Goal: Task Accomplishment & Management: Manage account settings

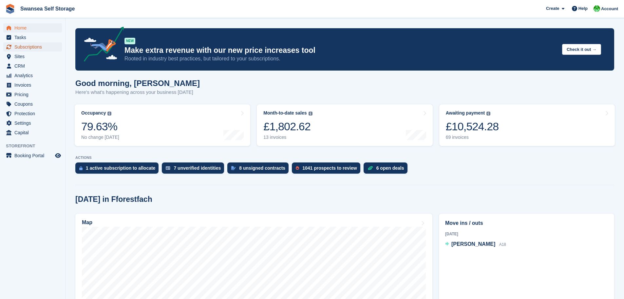
click at [31, 45] on span "Subscriptions" at bounding box center [33, 46] width 39 height 9
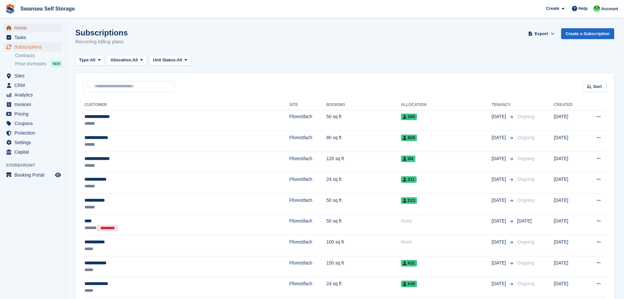
click at [21, 29] on span "Home" at bounding box center [33, 27] width 39 height 9
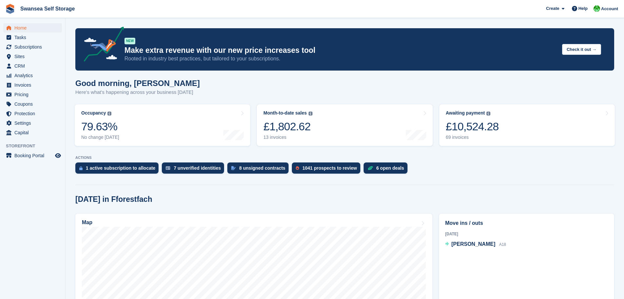
click at [299, 195] on div "[DATE] in Fforestfach" at bounding box center [344, 199] width 539 height 9
click at [22, 48] on span "Subscriptions" at bounding box center [33, 46] width 39 height 9
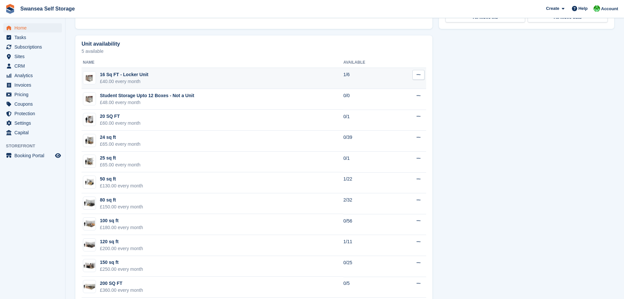
scroll to position [361, 0]
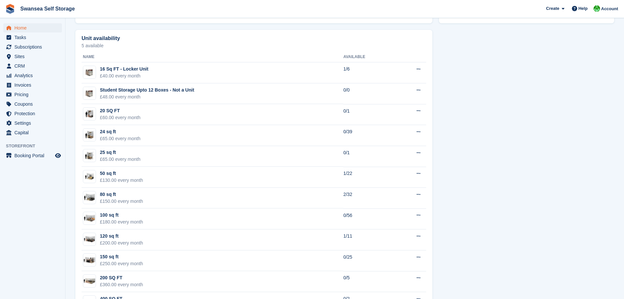
click at [536, 225] on div "Unit availability 5 available Name Available 16 Sq FT - Locker Unit £40.00 ever…" at bounding box center [345, 174] width 546 height 294
click at [476, 241] on div "Unit availability 5 available Name Available 16 Sq FT - Locker Unit £40.00 ever…" at bounding box center [345, 174] width 546 height 294
click at [486, 244] on div "Unit availability 5 available Name Available 16 Sq FT - Locker Unit £40.00 ever…" at bounding box center [345, 174] width 546 height 294
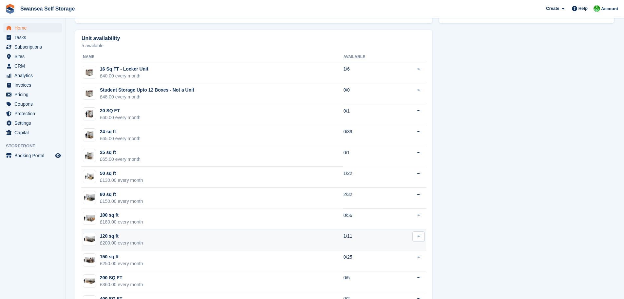
click at [301, 240] on td "120 sq ft £200.00 every month" at bounding box center [213, 239] width 262 height 21
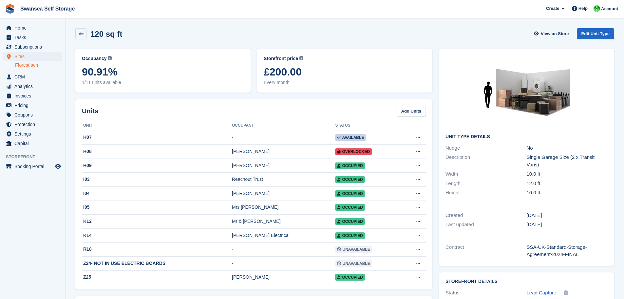
click at [253, 96] on div "Occupancy Current percentage of all currently allocated units of this unit type…" at bounding box center [254, 235] width 364 height 381
click at [254, 52] on div "Occupancy Current percentage of all currently allocated units of this unit type…" at bounding box center [163, 70] width 182 height 50
click at [254, 100] on div "Units Add Units Unit Occupant Status H07 - Available Edit unit Delete unit H08 …" at bounding box center [253, 194] width 357 height 190
click at [254, 50] on div "Storefront price The price any visitor to your Storefront will be asked to pay.…" at bounding box center [345, 70] width 182 height 50
click at [256, 95] on div "Storefront price The price any visitor to your Storefront will be asked to pay.…" at bounding box center [345, 70] width 182 height 50
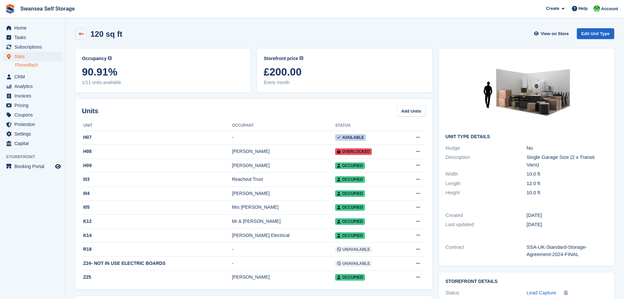
click at [77, 35] on link at bounding box center [80, 33] width 11 height 11
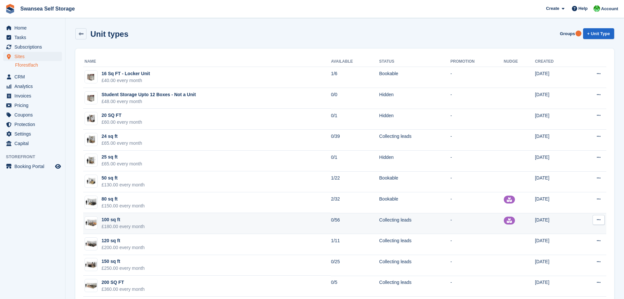
click at [190, 223] on td "100 sq ft £180.00 every month" at bounding box center [207, 223] width 248 height 21
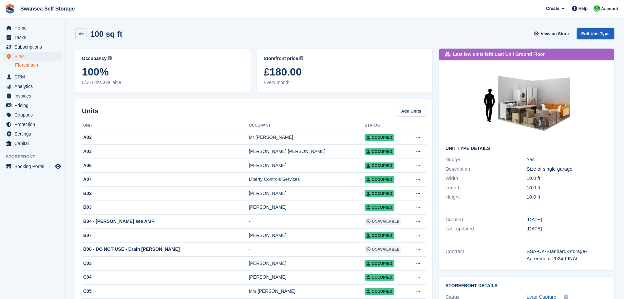
click at [595, 30] on link "Edit Unit Type" at bounding box center [595, 33] width 37 height 11
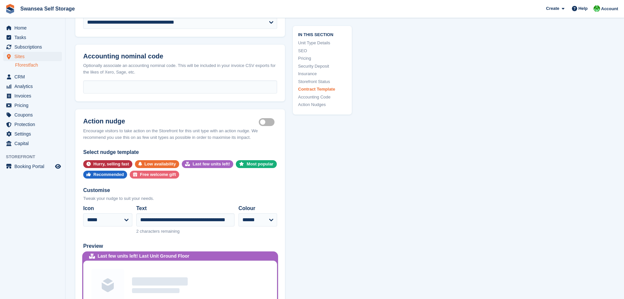
scroll to position [1278, 0]
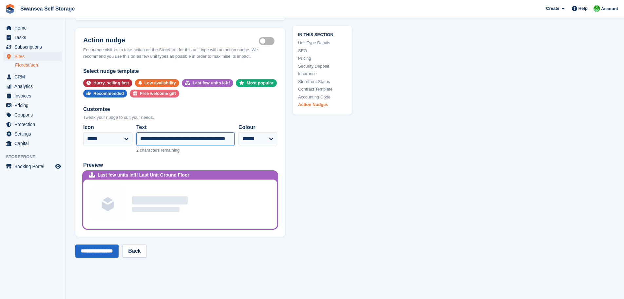
click at [186, 135] on input "**********" at bounding box center [185, 138] width 98 height 13
click at [271, 132] on select "**** ***** ****** **** ****** ***" at bounding box center [258, 138] width 39 height 13
click at [120, 132] on select "**********" at bounding box center [107, 138] width 49 height 13
click at [179, 161] on div "Preview" at bounding box center [180, 165] width 194 height 8
click at [178, 145] on div "2 characters remaining" at bounding box center [185, 149] width 98 height 8
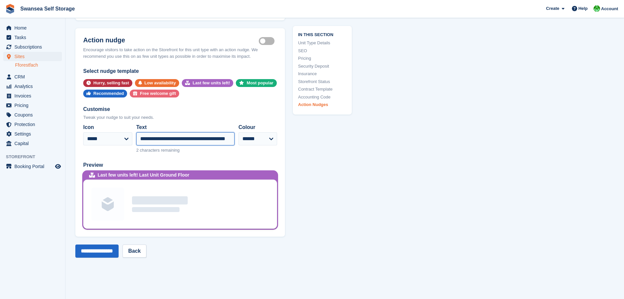
click at [180, 132] on input "**********" at bounding box center [185, 138] width 98 height 13
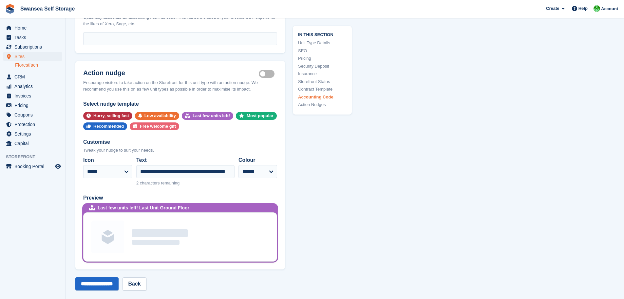
click at [271, 73] on label "Is active" at bounding box center [268, 73] width 18 height 1
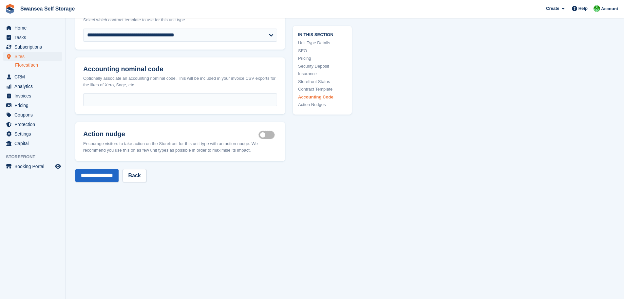
scroll to position [1093, 0]
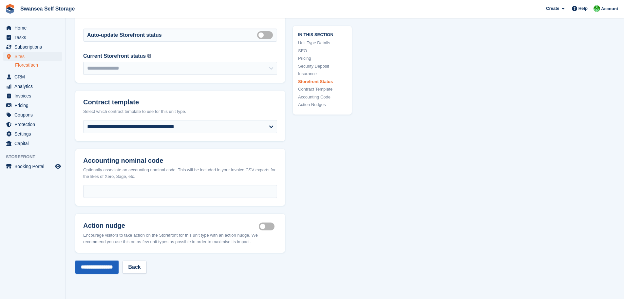
click at [107, 260] on input "**********" at bounding box center [96, 266] width 43 height 13
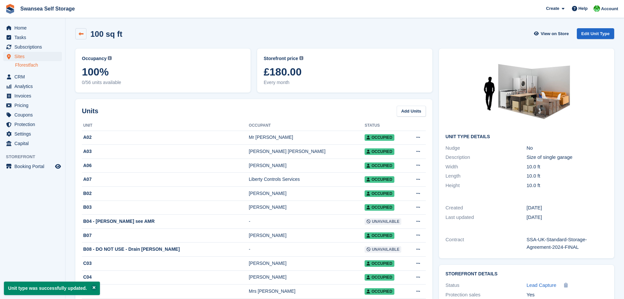
click at [78, 35] on link at bounding box center [80, 33] width 11 height 11
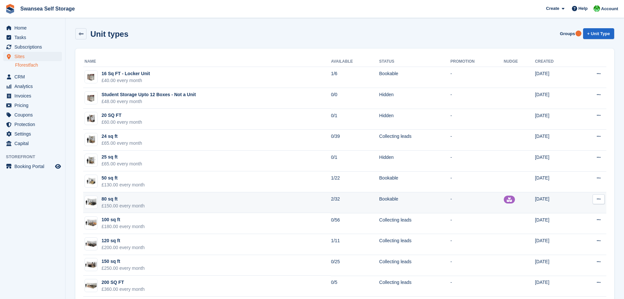
click at [205, 208] on td "80 sq ft £150.00 every month" at bounding box center [207, 202] width 248 height 21
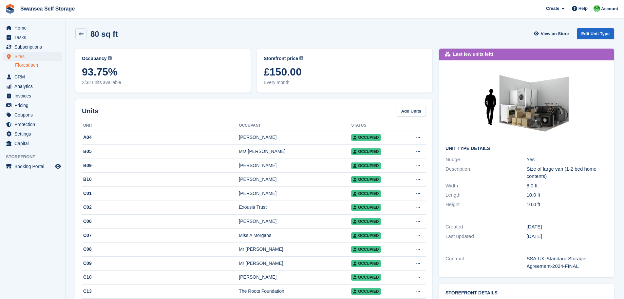
click at [73, 46] on div "Occupancy Current percentage of all currently allocated units of this unit type…" at bounding box center [163, 70] width 182 height 50
click at [255, 49] on div "Storefront price The price any visitor to your Storefront will be asked to pay.…" at bounding box center [345, 70] width 182 height 50
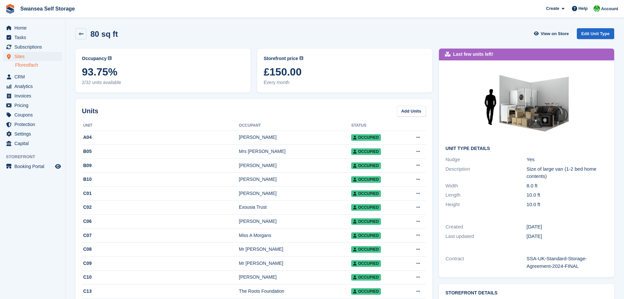
click at [434, 94] on div "Storefront price The price any visitor to your Storefront will be asked to pay.…" at bounding box center [345, 70] width 182 height 50
click at [437, 98] on div "Last few units left! Unit Type details Nudge Yes Description Size of large van …" at bounding box center [527, 162] width 182 height 235
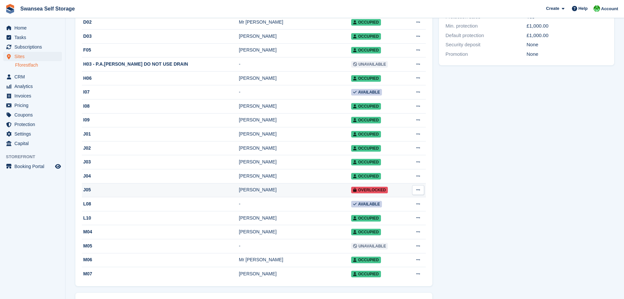
scroll to position [262, 0]
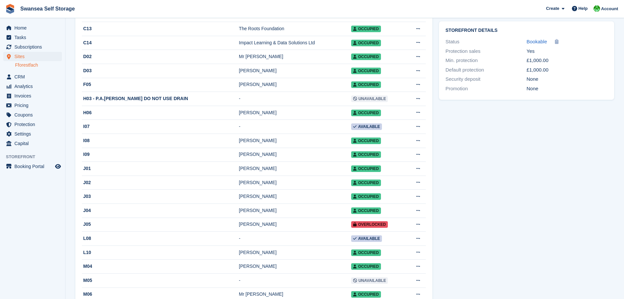
click at [483, 244] on div "Last few units left! Unit Type details Nudge Yes Description Size of large van …" at bounding box center [527, 201] width 182 height 836
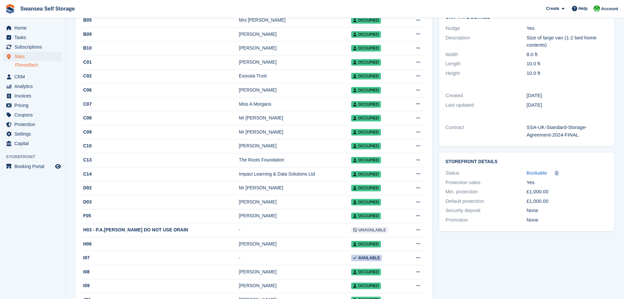
scroll to position [0, 0]
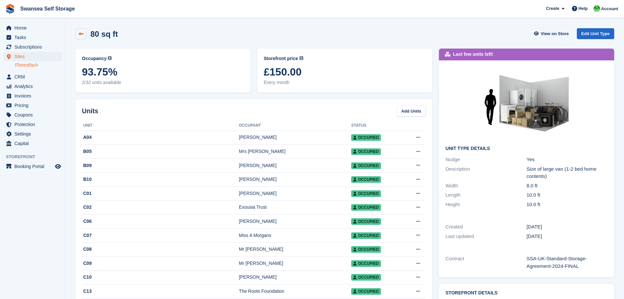
click at [83, 33] on icon at bounding box center [81, 33] width 5 height 5
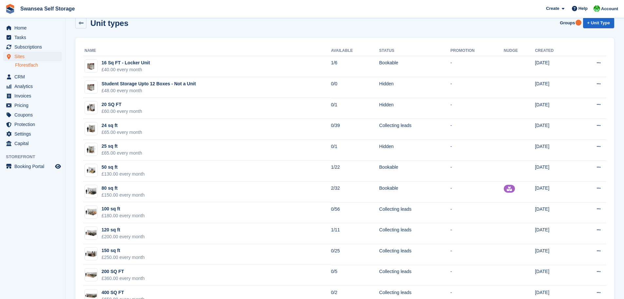
scroll to position [10, 0]
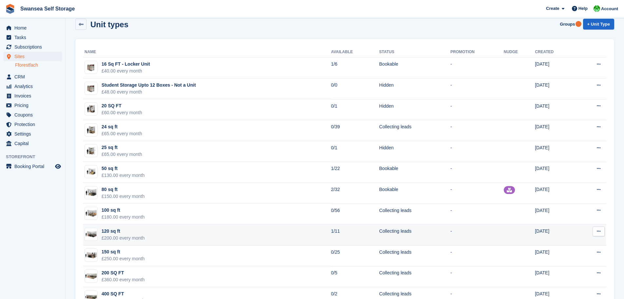
click at [221, 232] on td "120 sq ft £200.00 every month" at bounding box center [207, 234] width 248 height 21
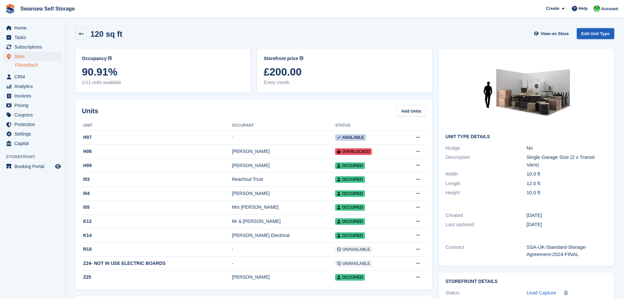
click at [587, 32] on link "Edit Unit Type" at bounding box center [595, 33] width 37 height 11
click at [590, 37] on link "Edit Unit Type" at bounding box center [595, 33] width 37 height 11
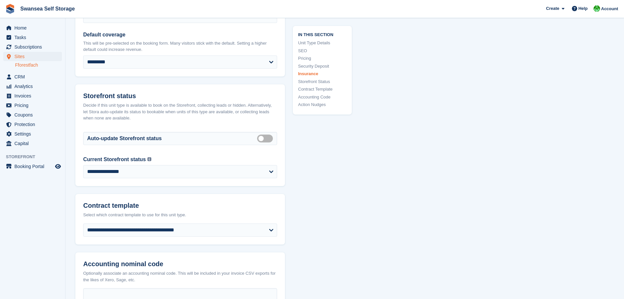
scroll to position [1049, 0]
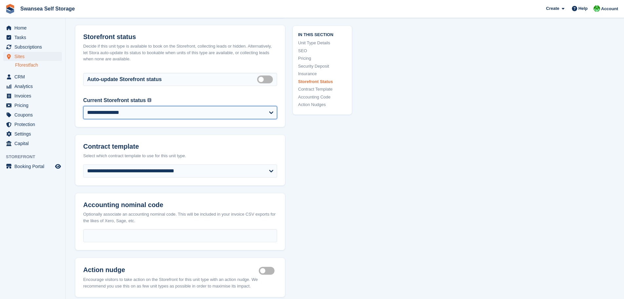
click at [140, 106] on select "**********" at bounding box center [180, 112] width 194 height 13
select select "********"
click at [83, 106] on select "**********" at bounding box center [180, 112] width 194 height 13
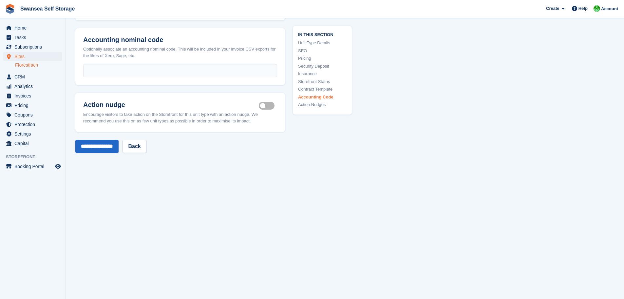
scroll to position [1242, 0]
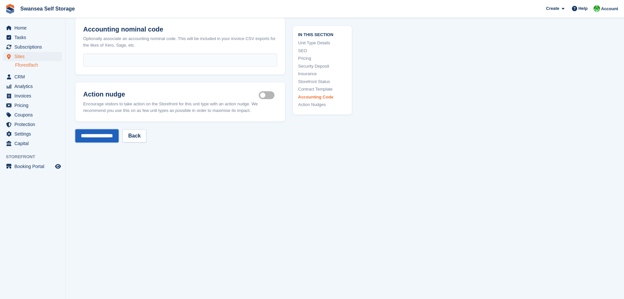
click at [105, 130] on input "**********" at bounding box center [96, 135] width 43 height 13
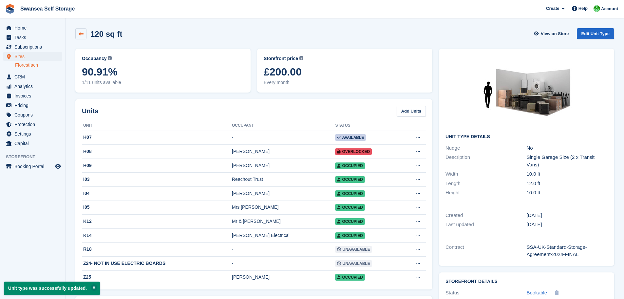
click at [84, 36] on link at bounding box center [80, 33] width 11 height 11
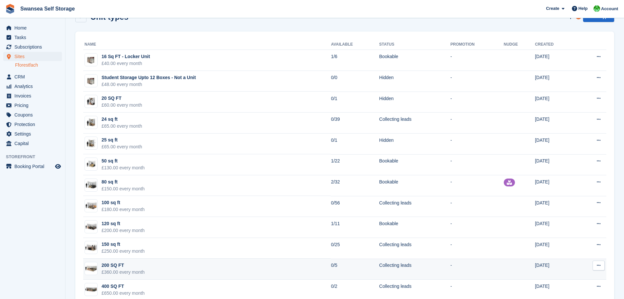
scroll to position [33, 0]
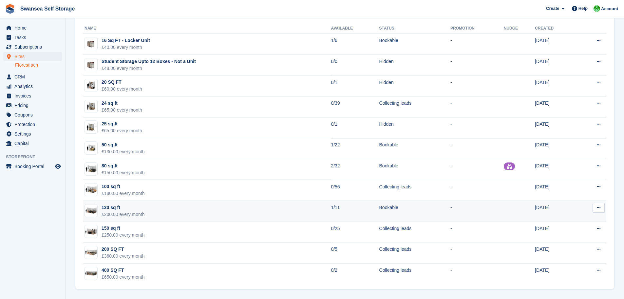
click at [598, 206] on icon at bounding box center [599, 207] width 4 height 4
click at [576, 218] on p "Edit unit type" at bounding box center [573, 220] width 57 height 9
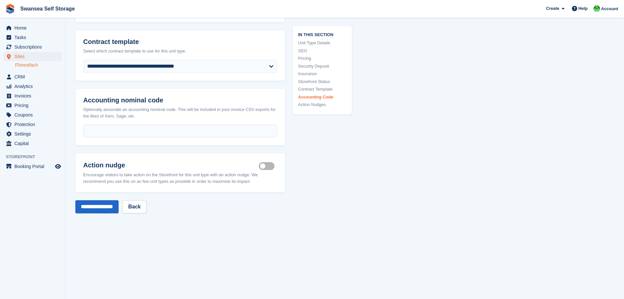
scroll to position [1082, 0]
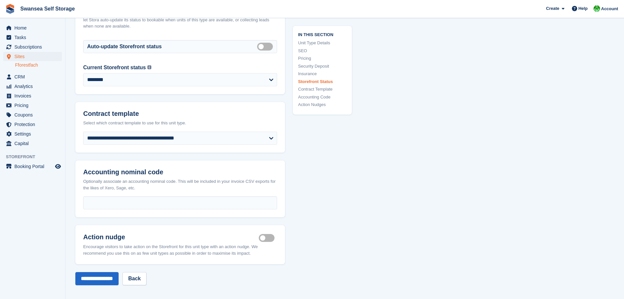
click at [262, 237] on label "Is active" at bounding box center [268, 237] width 18 height 1
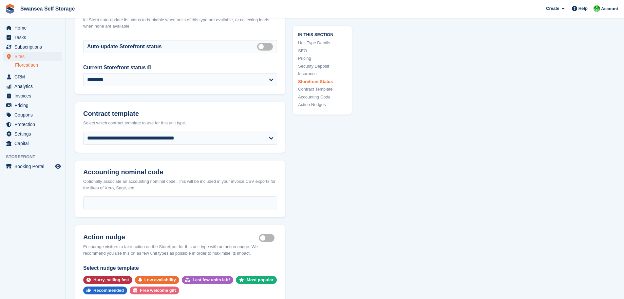
click at [265, 237] on label "Is active" at bounding box center [268, 237] width 18 height 1
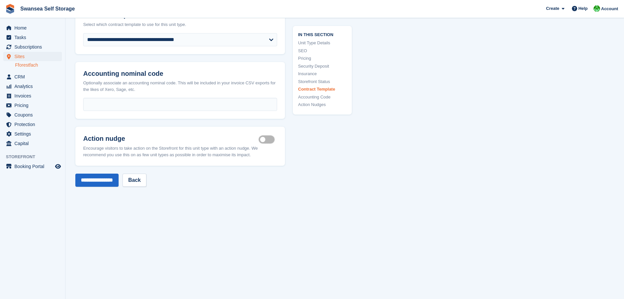
scroll to position [983, 0]
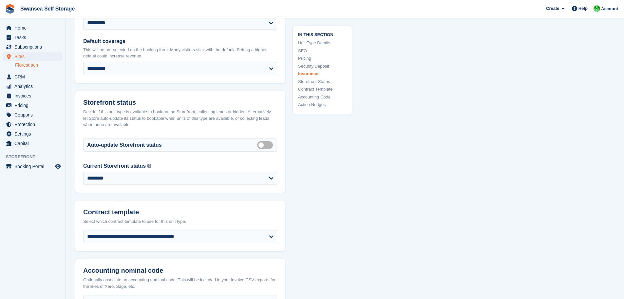
click at [264, 144] on label "Auto manage storefront status" at bounding box center [266, 144] width 18 height 1
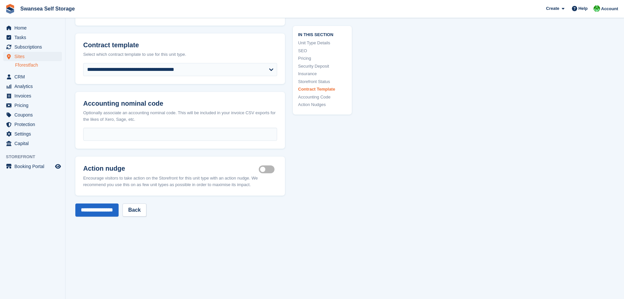
scroll to position [1180, 0]
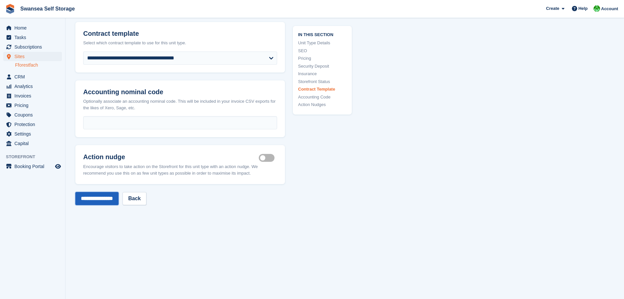
click at [102, 194] on input "**********" at bounding box center [96, 198] width 43 height 13
